Goal: Information Seeking & Learning: Learn about a topic

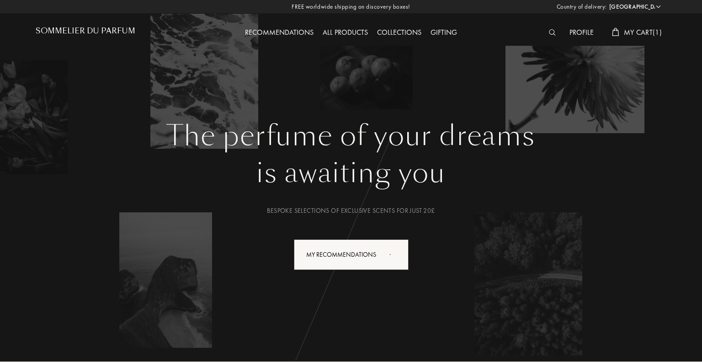
select select "UK"
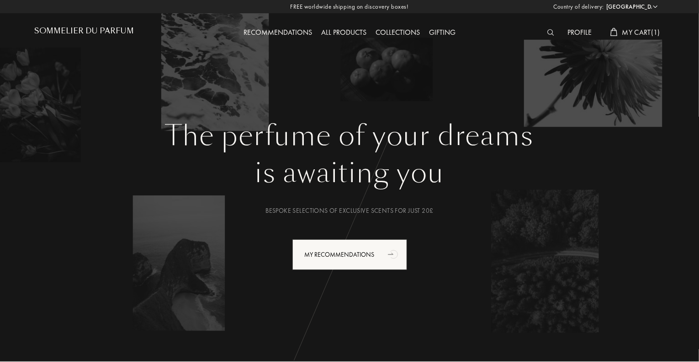
click at [634, 29] on span "My Cart ( 1 )" at bounding box center [642, 32] width 38 height 10
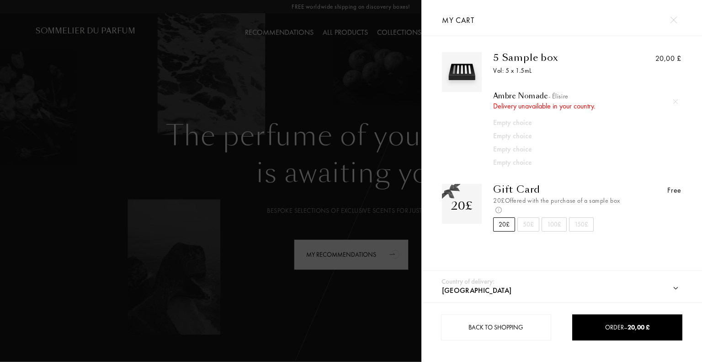
click at [521, 64] on div "5 Sample box Vol: 5 x 1.5mL Ambre Nomade - Élisire Delivery unavailable in your…" at bounding box center [552, 110] width 140 height 116
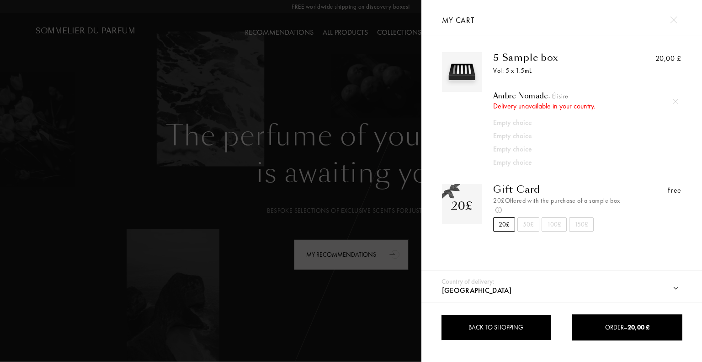
click at [498, 332] on div "Back to shopping" at bounding box center [496, 327] width 110 height 26
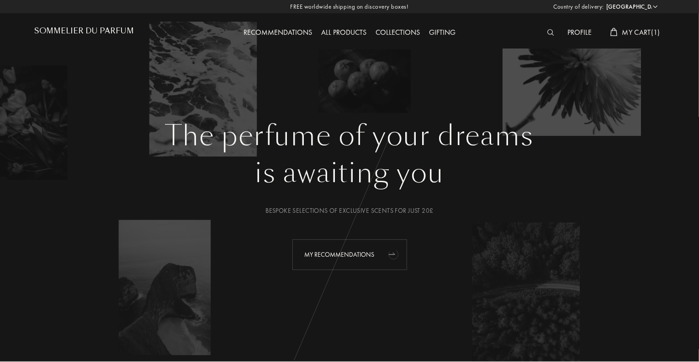
click at [342, 254] on div "My Recommendations" at bounding box center [350, 254] width 115 height 31
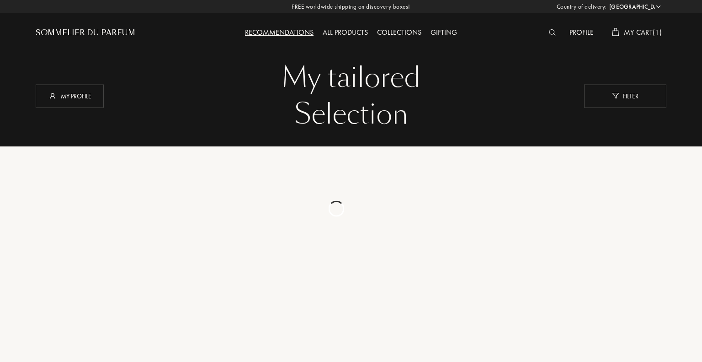
select select "UK"
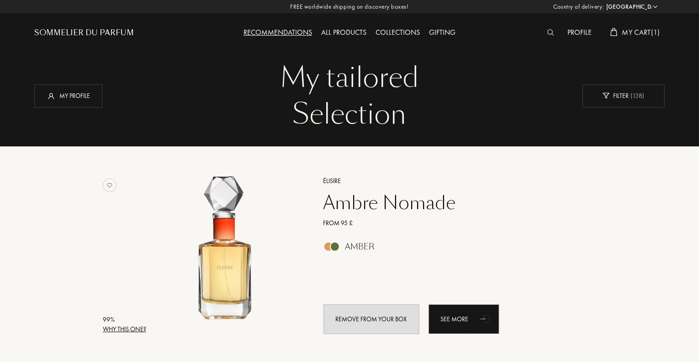
click at [329, 179] on div "Élisire" at bounding box center [450, 181] width 267 height 10
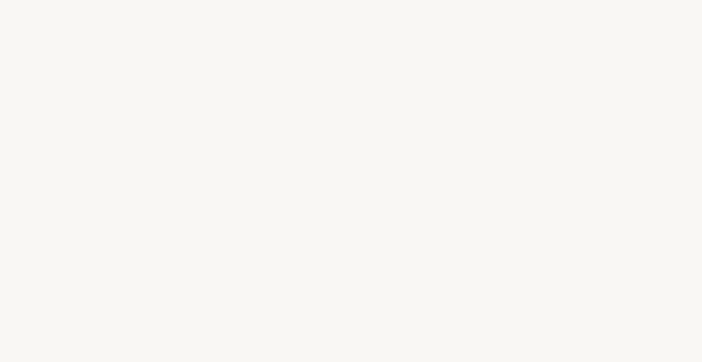
select select "UK"
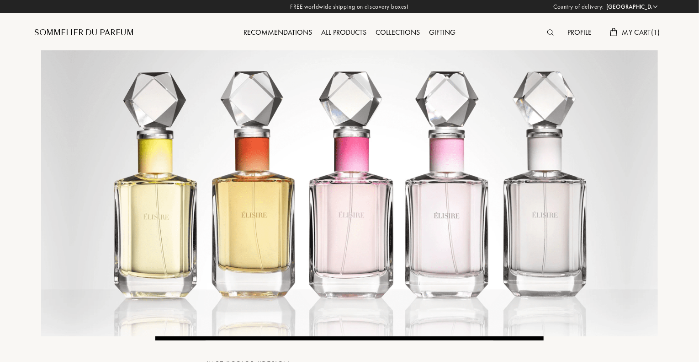
click at [282, 30] on div "Recommendations" at bounding box center [278, 33] width 78 height 12
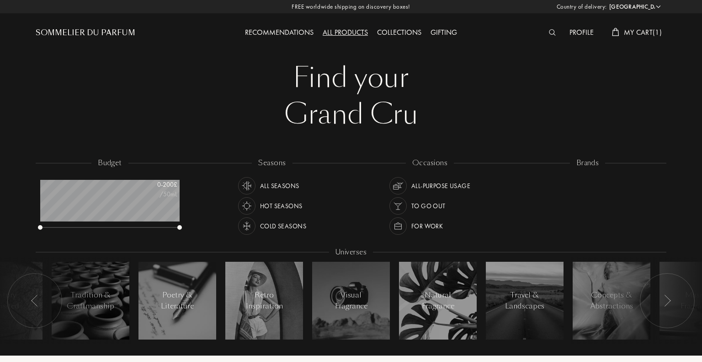
select select "UK"
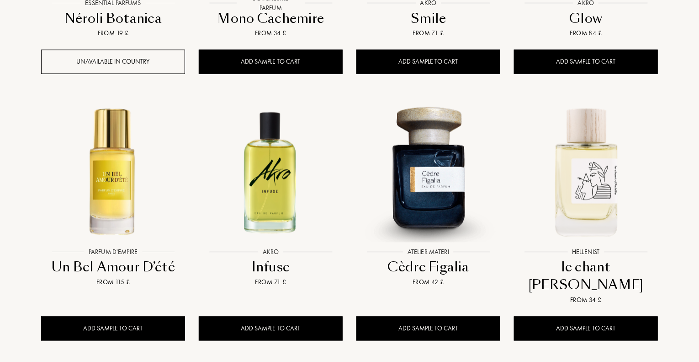
scroll to position [914, 0]
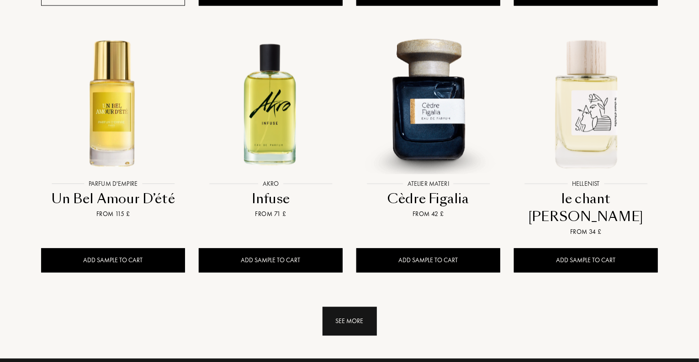
click at [359, 306] on div "See more" at bounding box center [350, 320] width 54 height 29
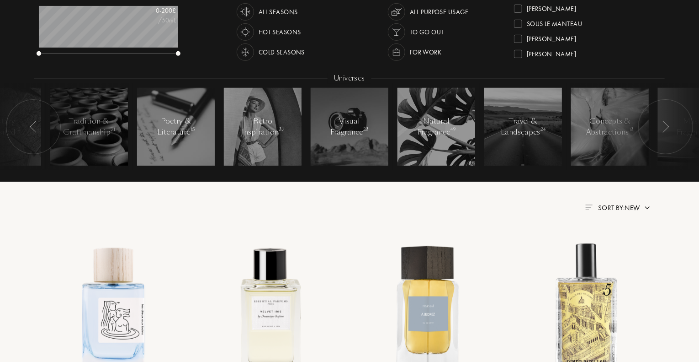
scroll to position [0, 0]
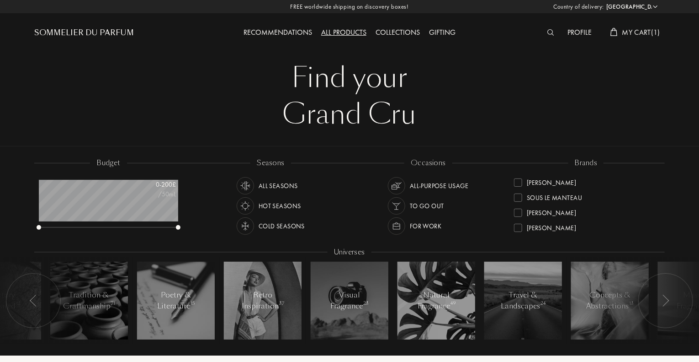
click at [550, 31] on img at bounding box center [551, 32] width 7 height 6
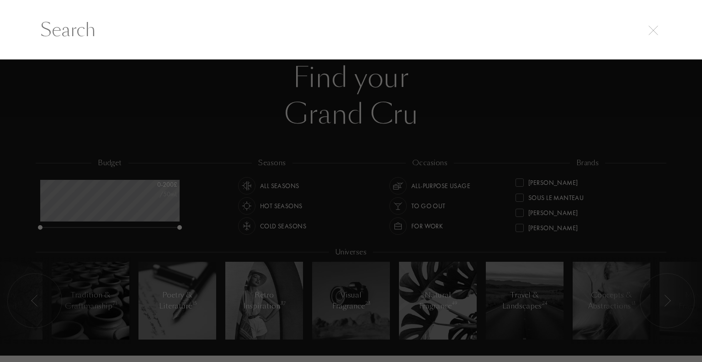
click at [76, 32] on input "text" at bounding box center [351, 29] width 658 height 27
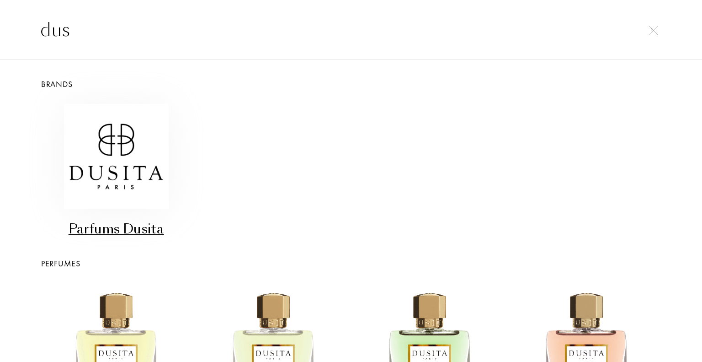
type input "dus"
click at [133, 184] on img at bounding box center [116, 156] width 105 height 105
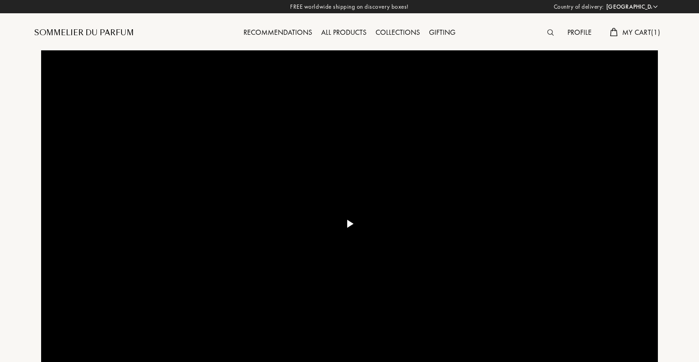
select select "UK"
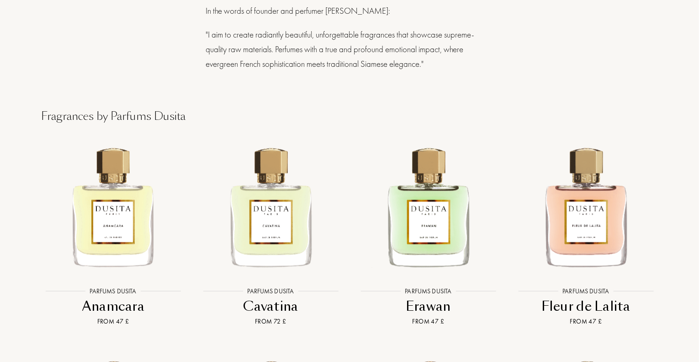
scroll to position [1326, 0]
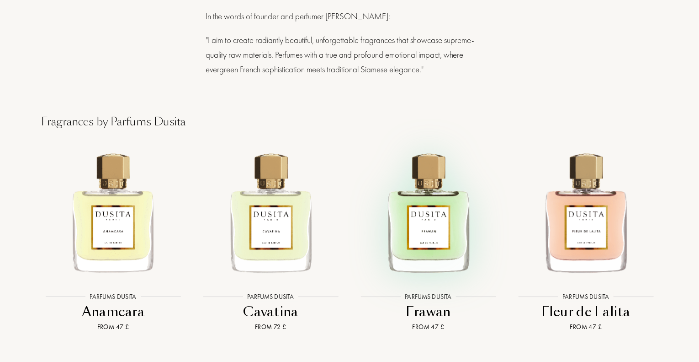
click at [426, 223] on img at bounding box center [428, 211] width 142 height 142
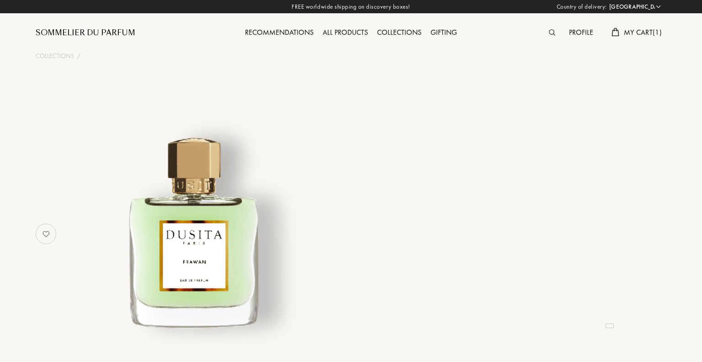
select select "UK"
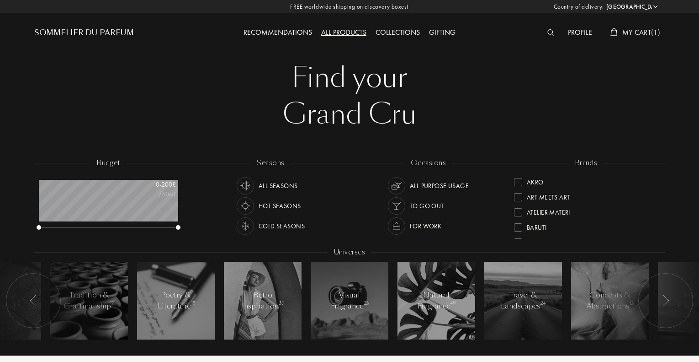
select select "UK"
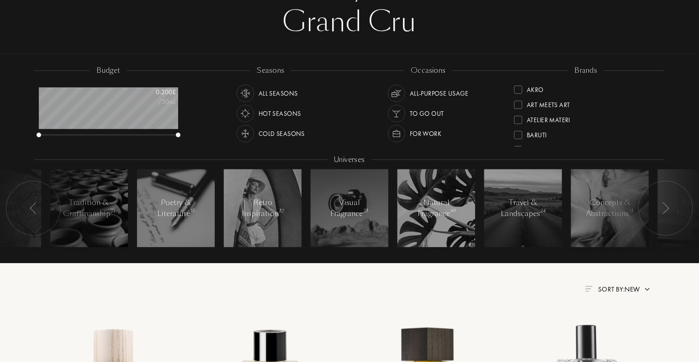
scroll to position [91, 0]
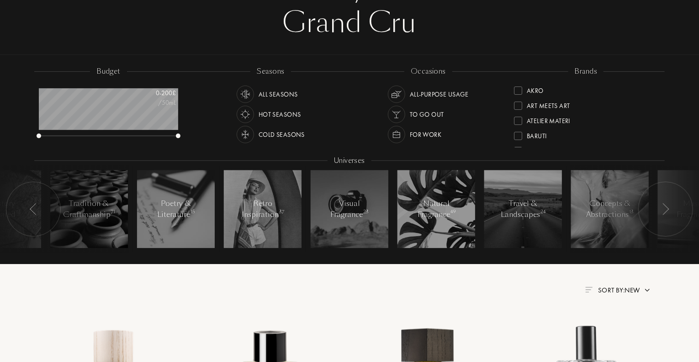
click at [283, 91] on div "All Seasons" at bounding box center [278, 93] width 39 height 17
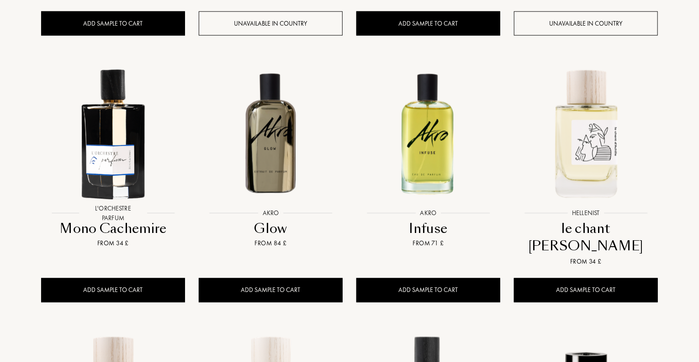
scroll to position [640, 0]
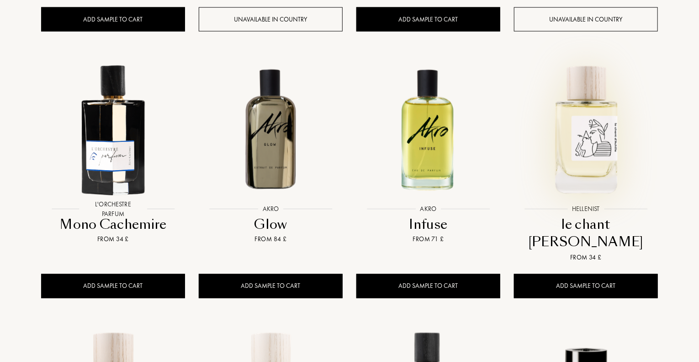
click at [593, 113] on img at bounding box center [586, 129] width 142 height 142
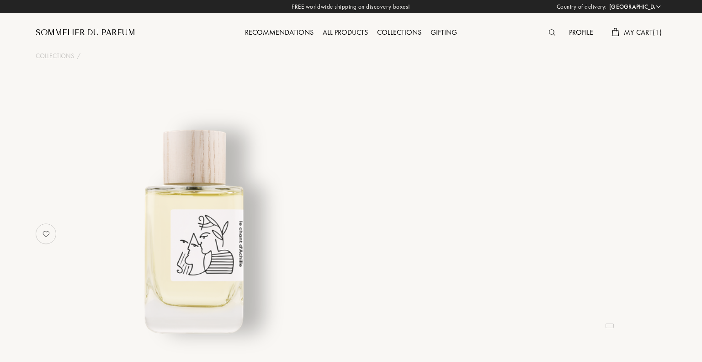
select select "UK"
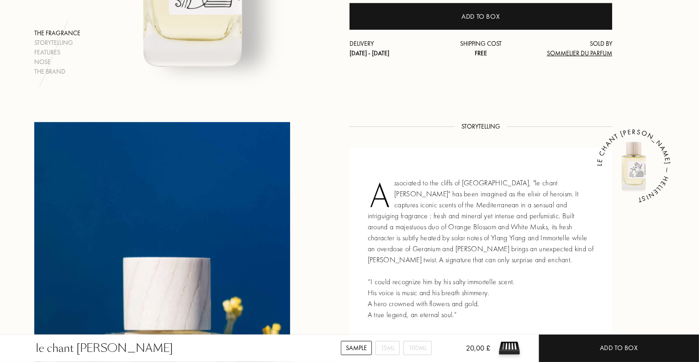
scroll to position [296, 0]
